Goal: Find contact information: Find contact information

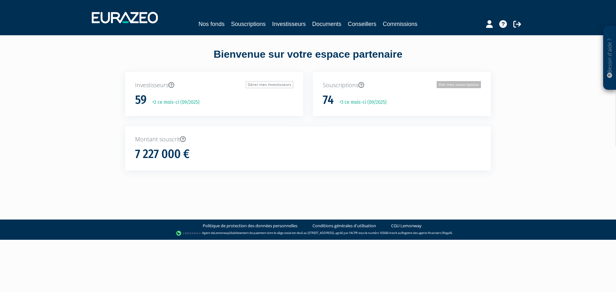
click at [463, 85] on link "Voir mes souscriptions" at bounding box center [459, 84] width 44 height 7
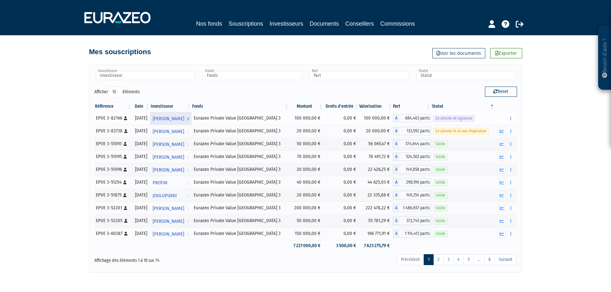
click at [174, 118] on span "[PERSON_NAME]" at bounding box center [168, 119] width 31 height 12
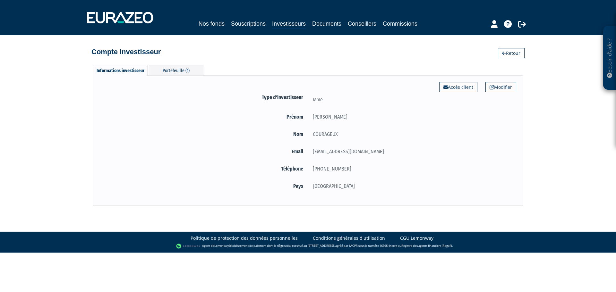
drag, startPoint x: 348, startPoint y: 150, endPoint x: 312, endPoint y: 151, distance: 35.6
click at [312, 151] on div "mlcx@bebox.fr" at bounding box center [412, 152] width 208 height 8
copy div "mlcx@bebox.fr"
click at [167, 70] on div "Portefeuille (1)" at bounding box center [176, 70] width 55 height 11
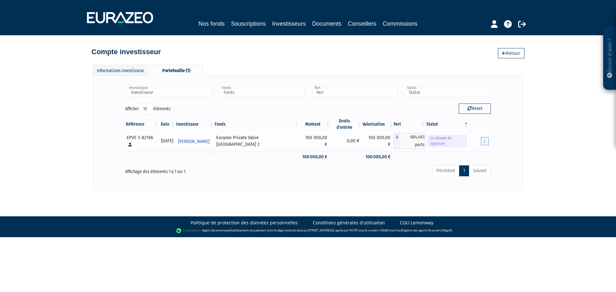
click at [484, 142] on icon "button" at bounding box center [484, 141] width 1 height 4
click at [444, 140] on span "En attente de signature" at bounding box center [447, 141] width 39 height 12
